Goal: Complete application form: Complete application form

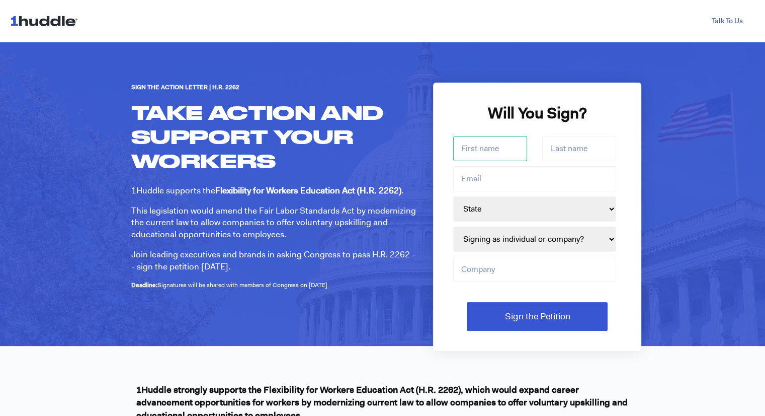
click at [485, 151] on input "First name *" at bounding box center [490, 148] width 74 height 25
type input "[PERSON_NAME]"
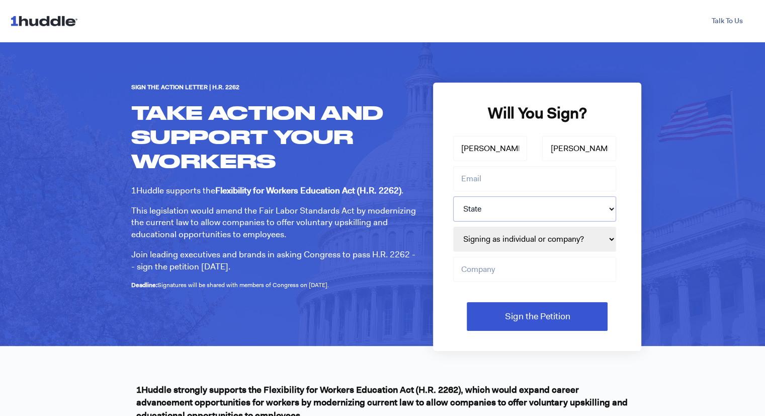
select select "CT"
type input "Haven Hot Chicken LLC"
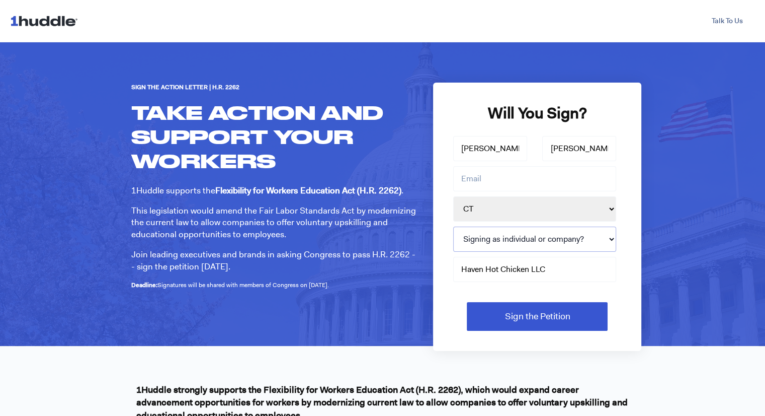
click at [612, 238] on select "Signing as individual or company? Individual Company" at bounding box center [534, 238] width 163 height 25
select select "Individual"
click at [453, 226] on select "Signing as individual or company? Individual Company" at bounding box center [534, 238] width 163 height 25
click at [562, 269] on input "Haven Hot Chicken LLC" at bounding box center [534, 269] width 163 height 25
click at [474, 182] on input "Email *" at bounding box center [534, 178] width 163 height 25
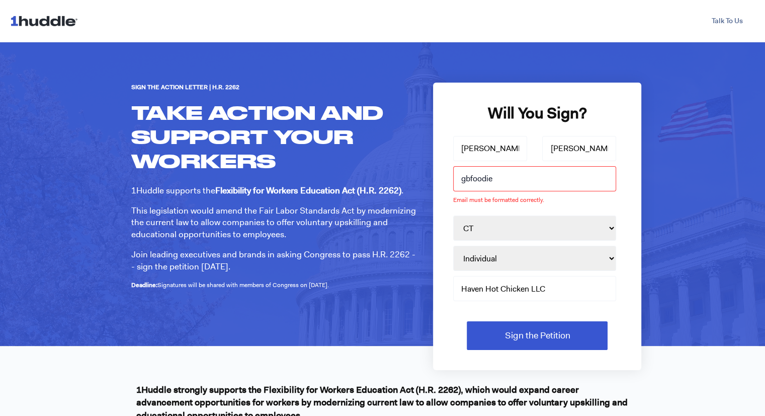
type input "[EMAIL_ADDRESS][DOMAIN_NAME]"
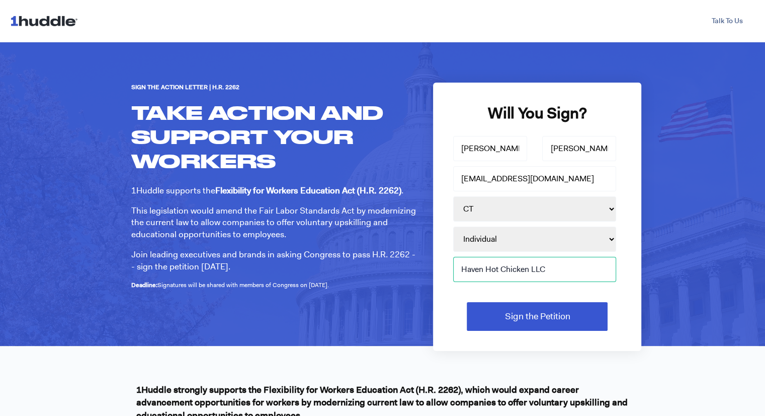
click at [564, 270] on input "Haven Hot Chicken LLC" at bounding box center [534, 269] width 163 height 25
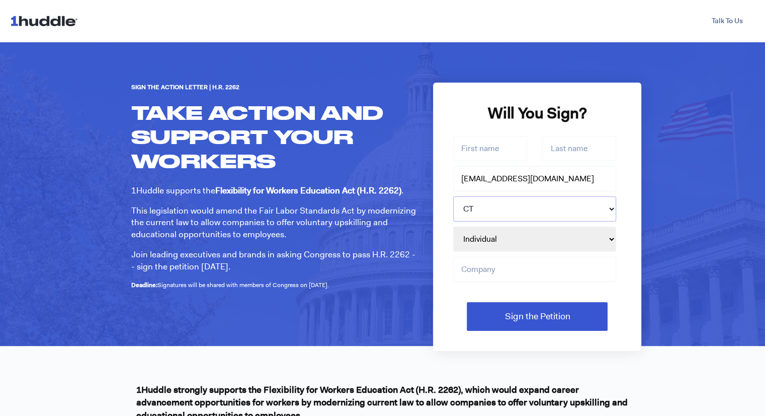
select select
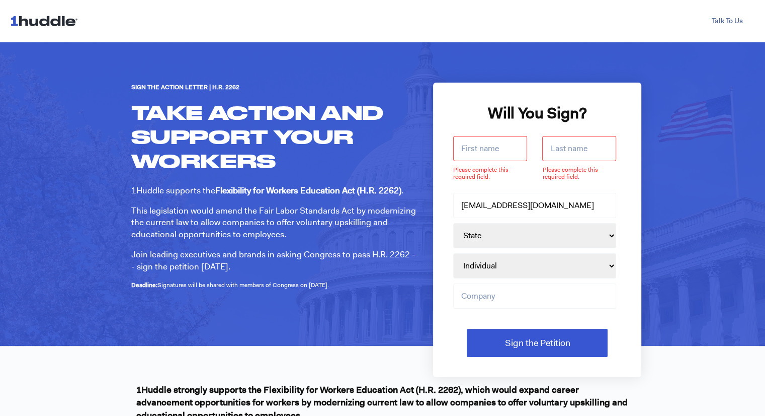
click at [477, 148] on input "First name *" at bounding box center [490, 148] width 74 height 25
type input "[PERSON_NAME]"
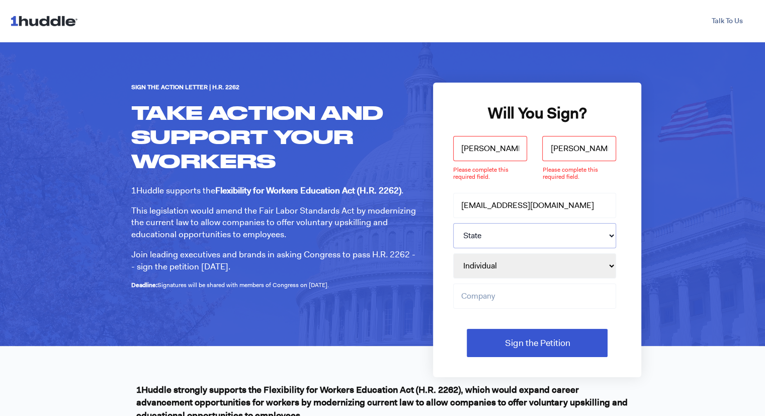
select select "CT"
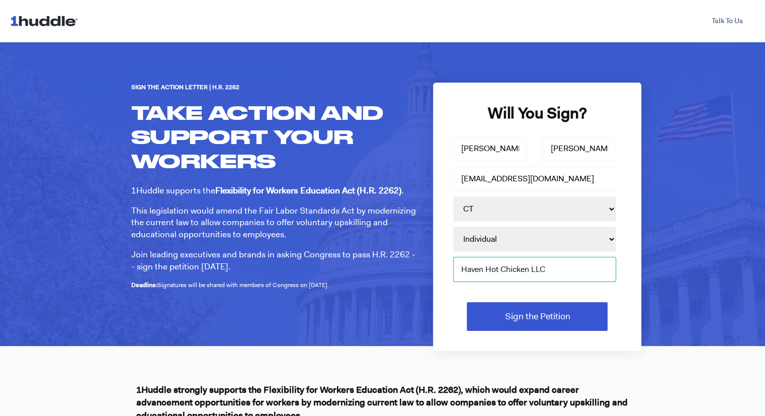
click at [554, 269] on input "Haven Hot Chicken LLC" at bounding box center [534, 269] width 163 height 25
type input "H"
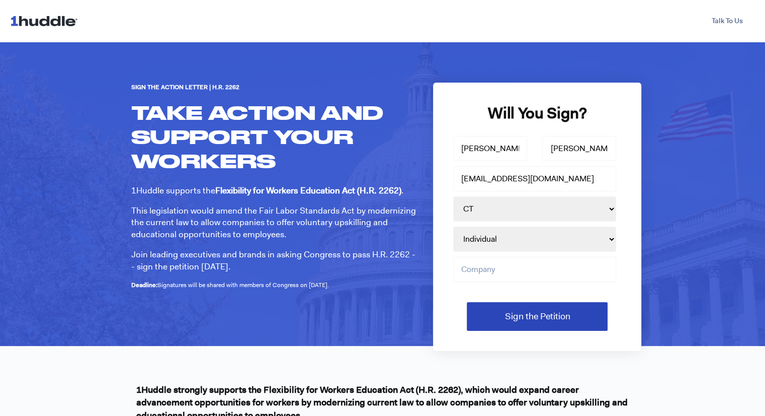
click at [548, 322] on input "Sign the Petition" at bounding box center [537, 316] width 141 height 29
